Goal: Task Accomplishment & Management: Use online tool/utility

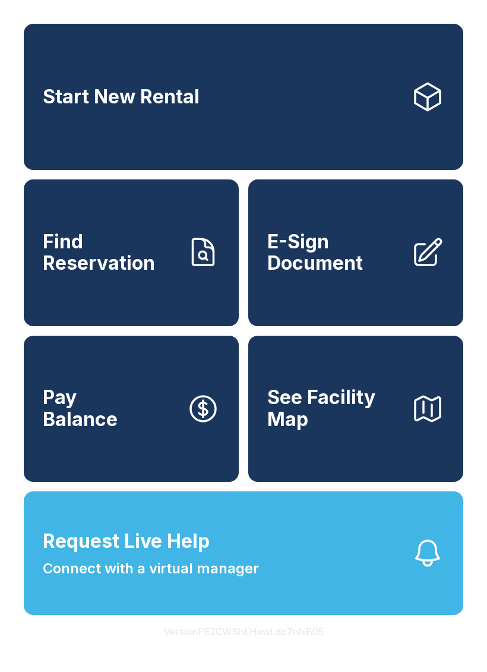
click at [385, 234] on link "E-Sign Document" at bounding box center [355, 253] width 215 height 146
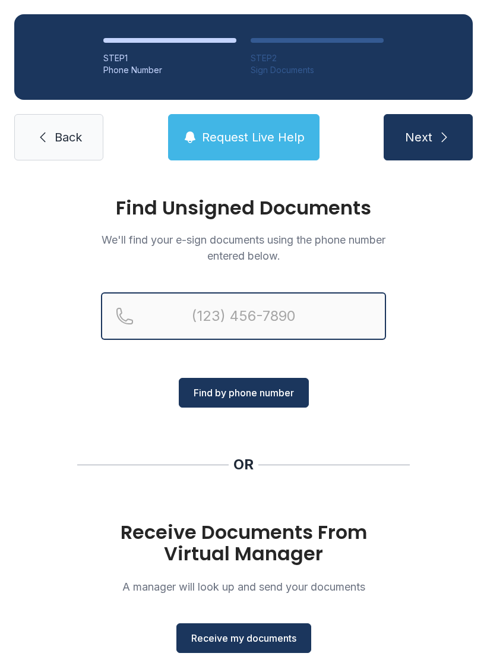
click at [328, 311] on input "Reservation phone number" at bounding box center [243, 316] width 285 height 48
type input "[PHONE_NUMBER]"
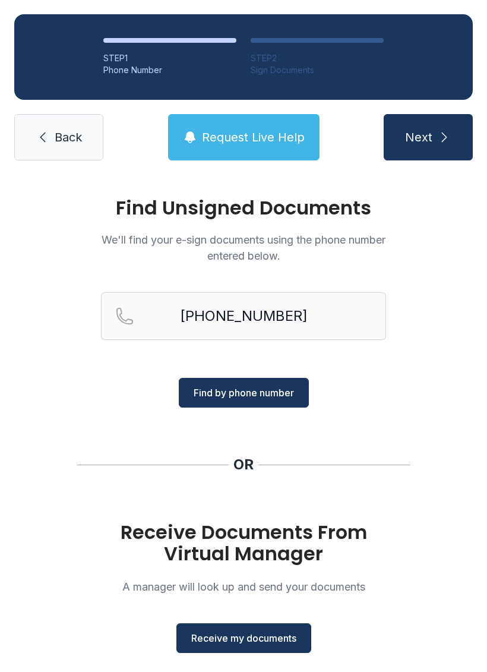
click at [304, 391] on button "Find by phone number" at bounding box center [244, 393] width 130 height 30
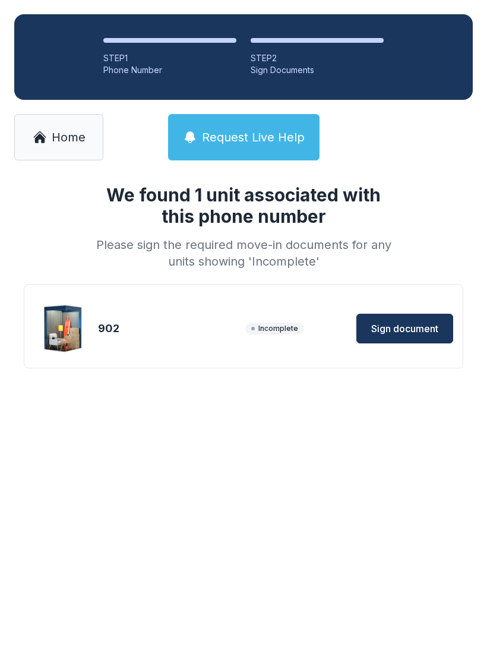
click at [429, 322] on span "Sign document" at bounding box center [405, 329] width 67 height 14
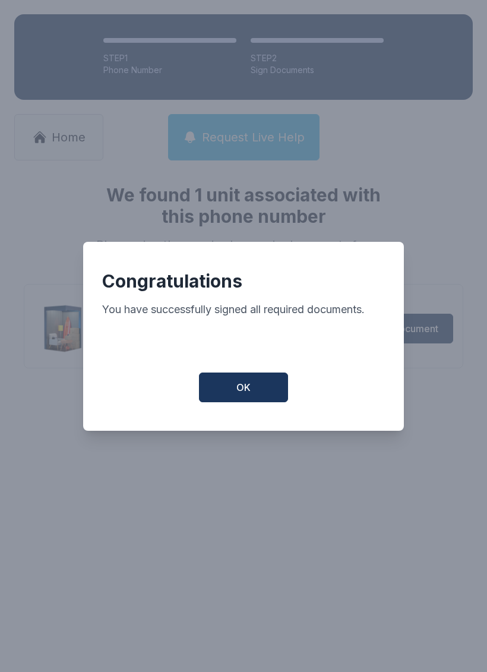
click at [244, 386] on button "OK" at bounding box center [243, 388] width 89 height 30
